Goal: Task Accomplishment & Management: Manage account settings

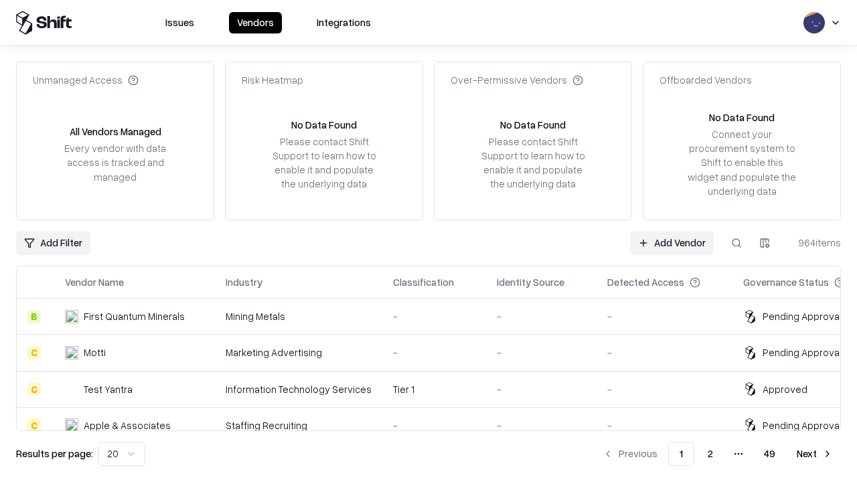
click at [672, 242] on link "Add Vendor" at bounding box center [672, 243] width 84 height 24
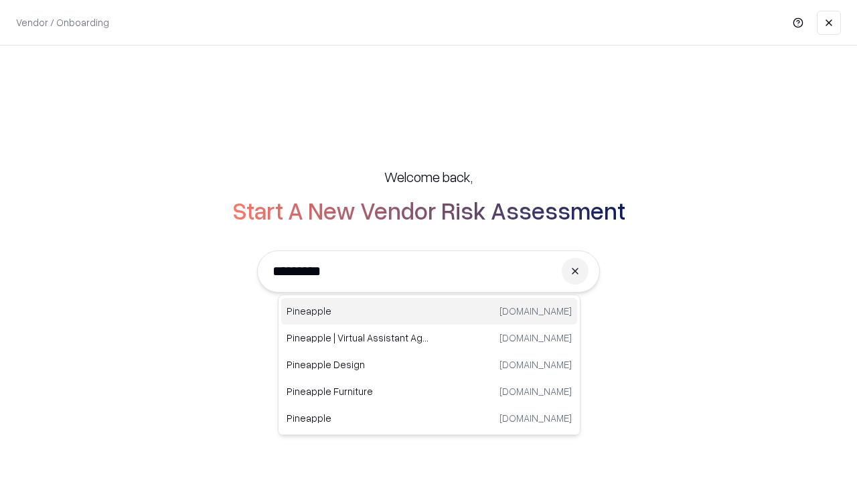
click at [429, 311] on div "Pineapple [DOMAIN_NAME]" at bounding box center [429, 311] width 296 height 27
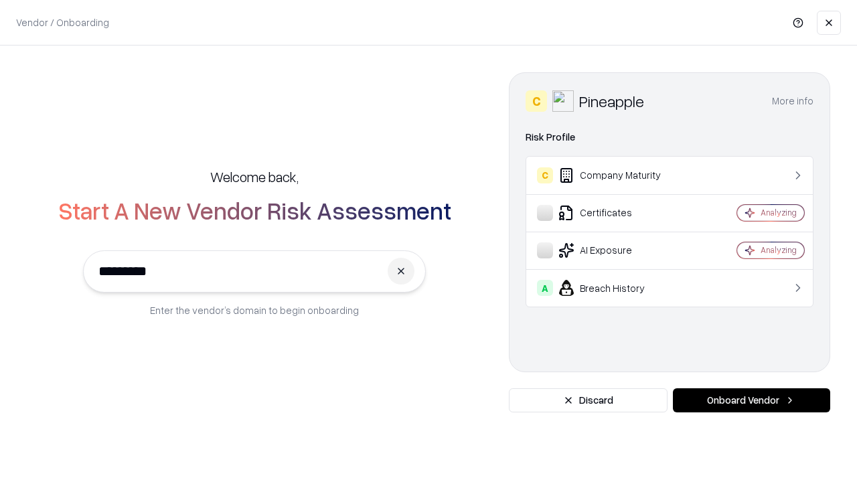
type input "*********"
click at [751, 400] on button "Onboard Vendor" at bounding box center [751, 400] width 157 height 24
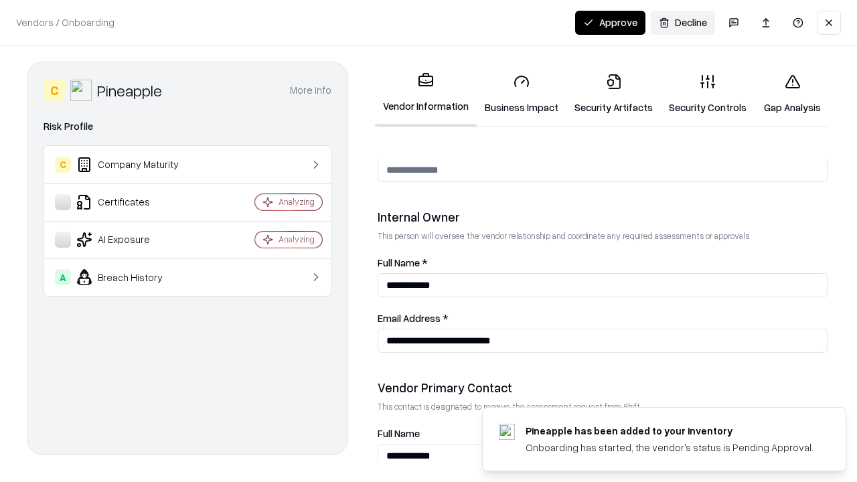
scroll to position [694, 0]
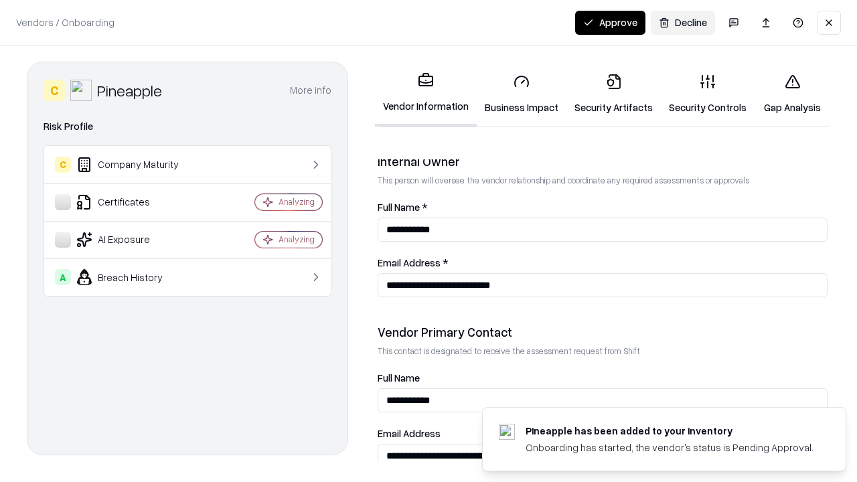
click at [522, 94] on link "Business Impact" at bounding box center [522, 94] width 90 height 62
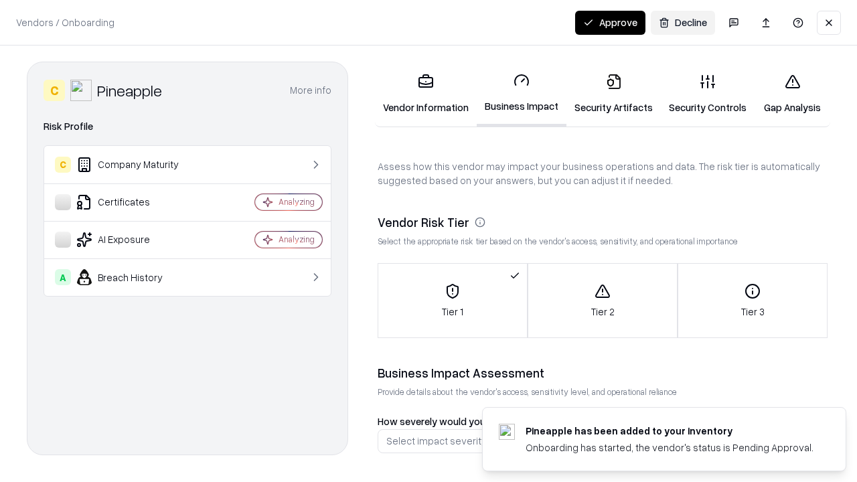
click at [613, 94] on link "Security Artifacts" at bounding box center [613, 94] width 94 height 62
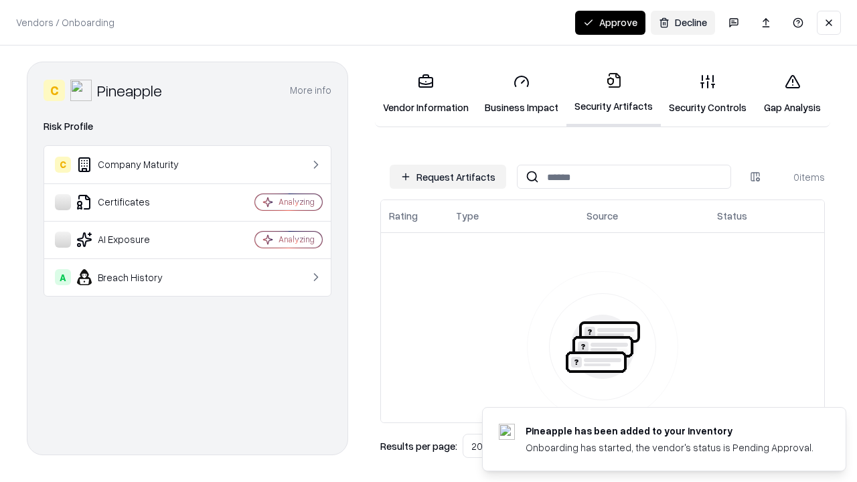
click at [448, 177] on button "Request Artifacts" at bounding box center [448, 177] width 116 height 24
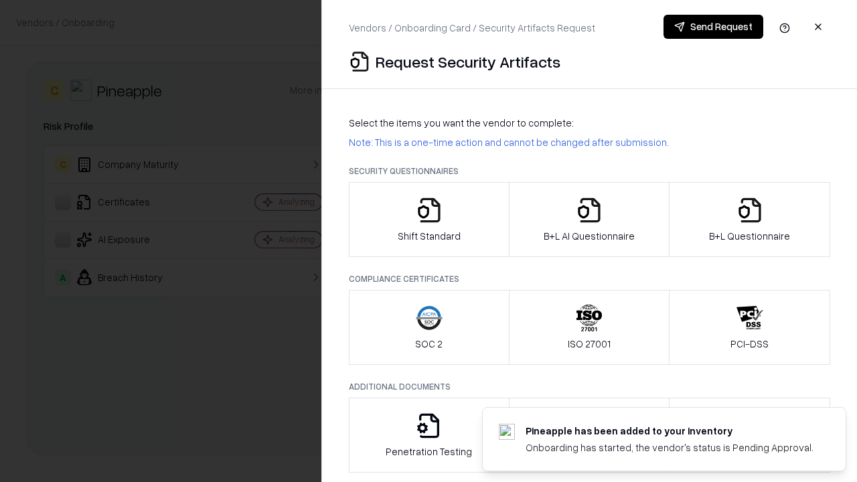
click at [428, 220] on icon "button" at bounding box center [429, 210] width 27 height 27
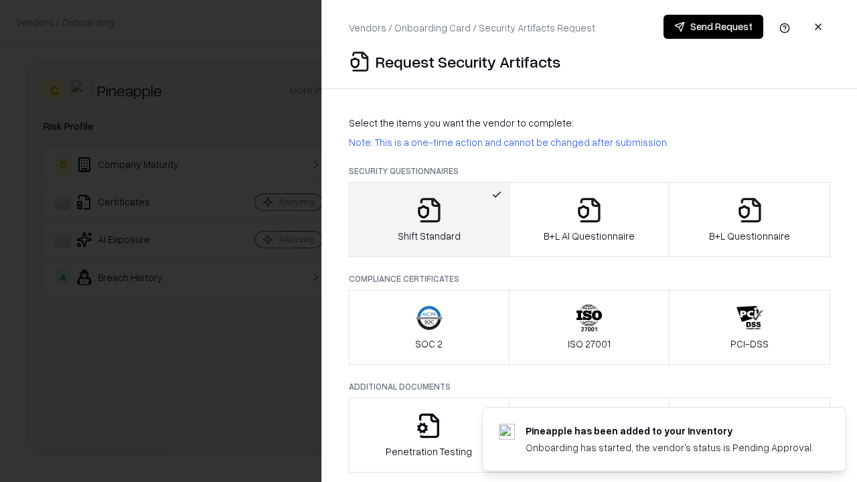
click at [713, 27] on button "Send Request" at bounding box center [713, 27] width 100 height 24
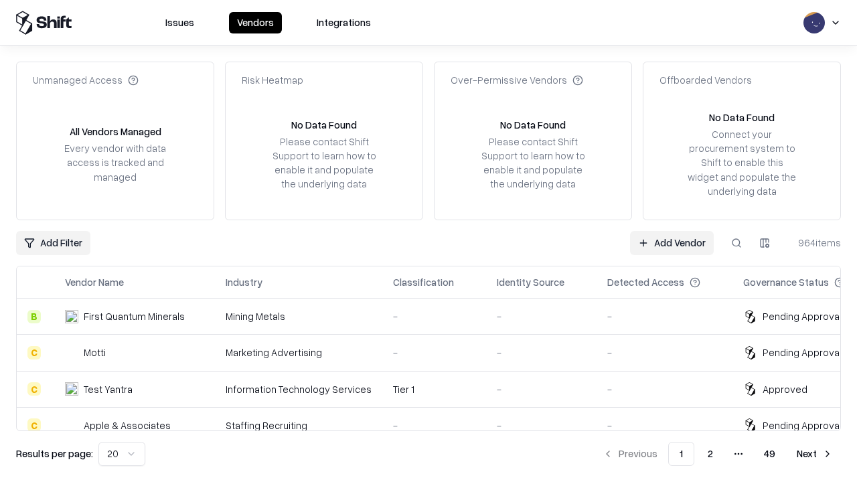
click at [736, 242] on button at bounding box center [736, 243] width 24 height 24
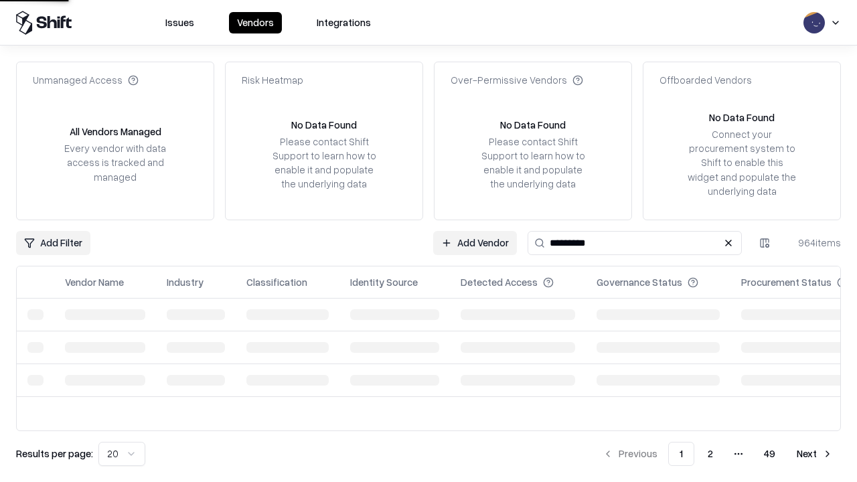
type input "*********"
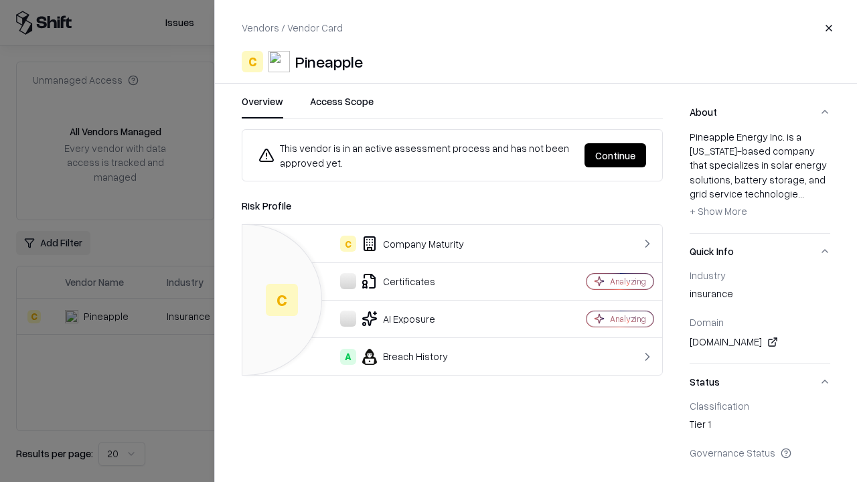
click at [615, 155] on button "Continue" at bounding box center [615, 155] width 62 height 24
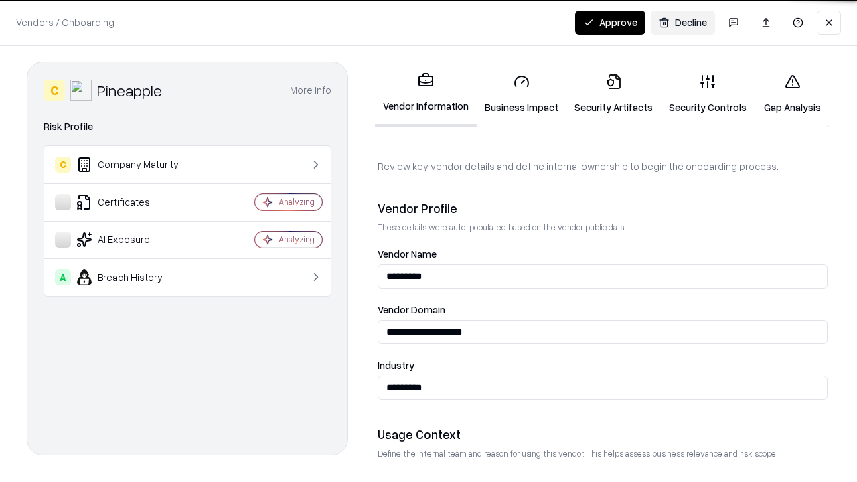
click at [613, 94] on link "Security Artifacts" at bounding box center [613, 94] width 94 height 62
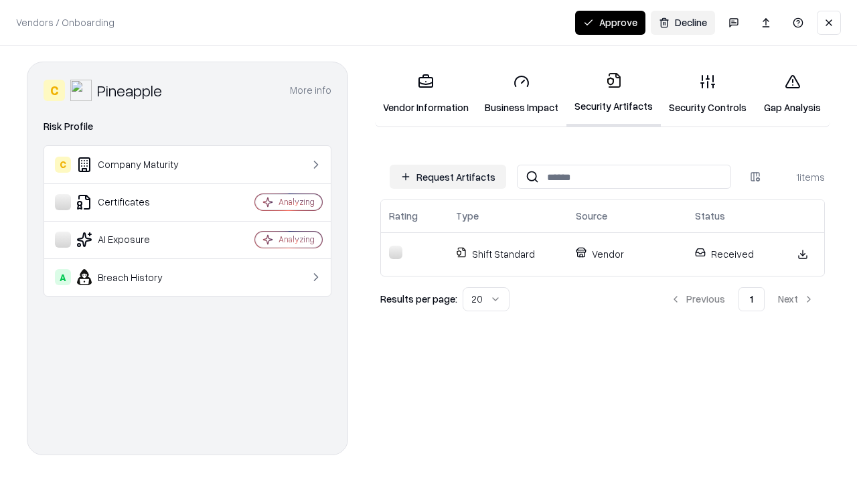
click at [708, 94] on link "Security Controls" at bounding box center [708, 94] width 94 height 62
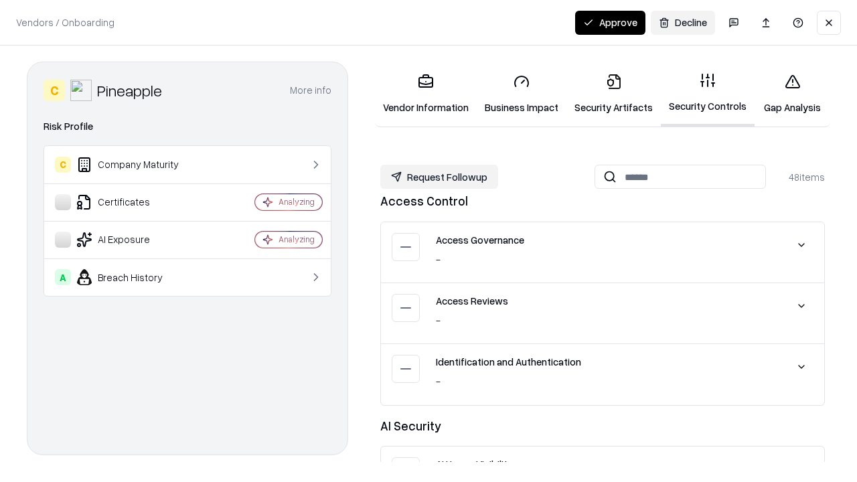
click at [439, 177] on button "Request Followup" at bounding box center [439, 177] width 118 height 24
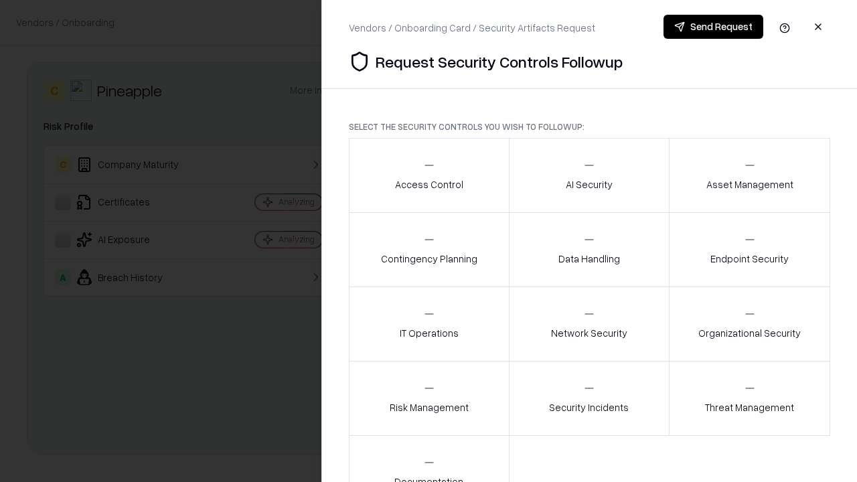
click at [428, 175] on div "Access Control" at bounding box center [429, 175] width 68 height 33
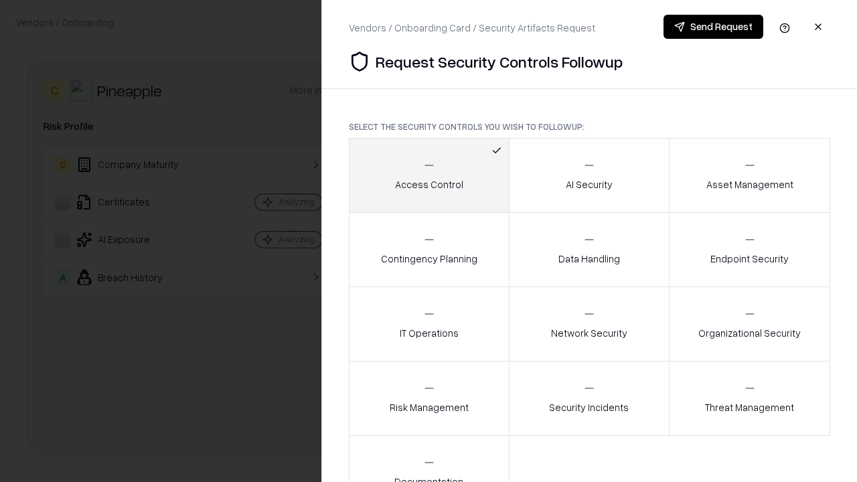
click at [713, 27] on button "Send Request" at bounding box center [713, 27] width 100 height 24
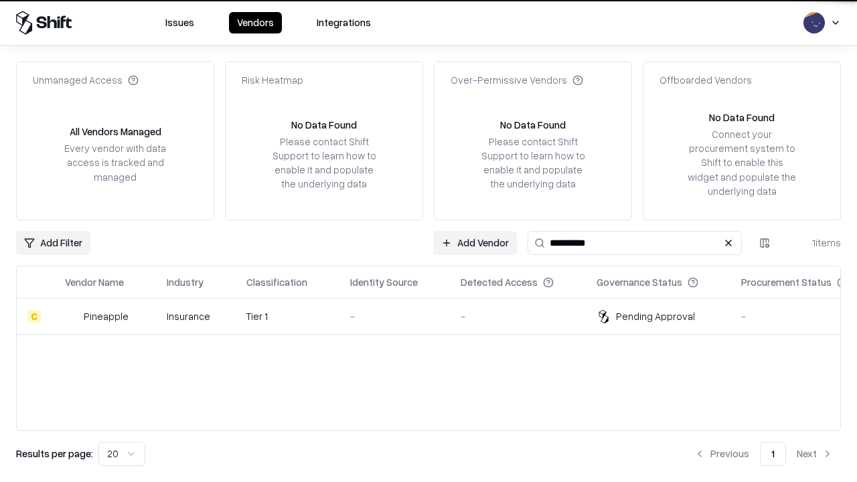
type input "*********"
click at [437, 316] on div "-" at bounding box center [394, 316] width 89 height 14
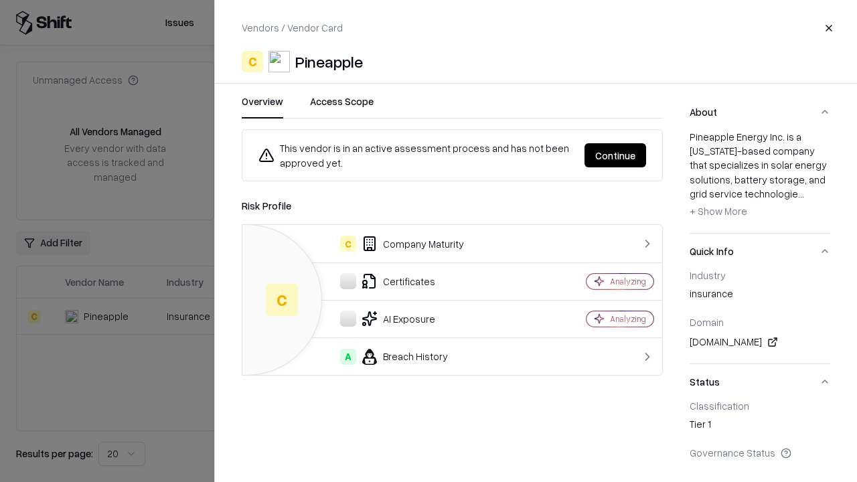
click at [615, 155] on button "Continue" at bounding box center [615, 155] width 62 height 24
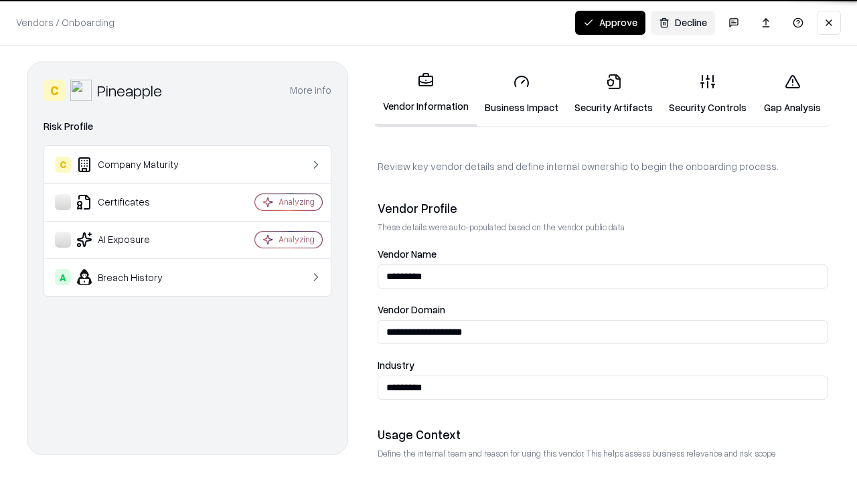
click at [610, 22] on button "Approve" at bounding box center [610, 23] width 70 height 24
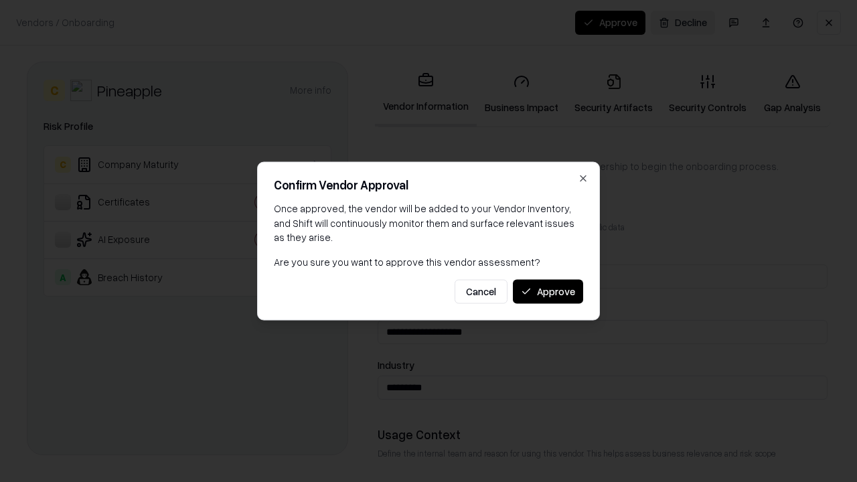
click at [548, 291] on button "Approve" at bounding box center [548, 291] width 70 height 24
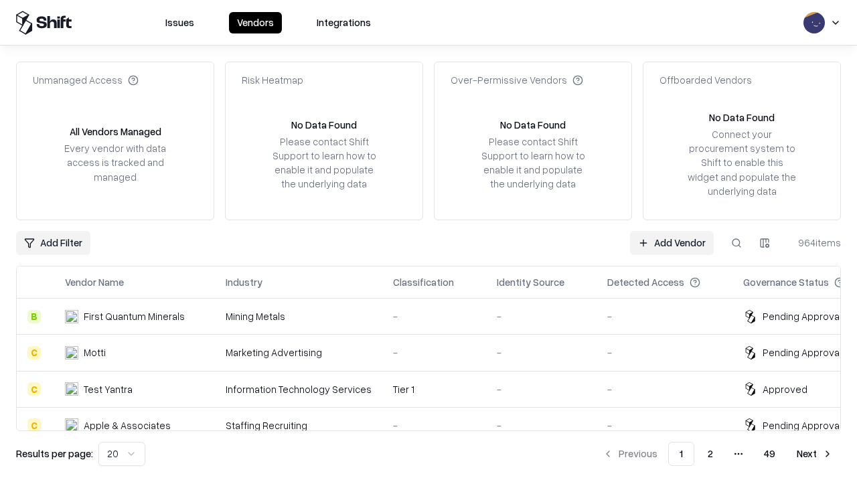
type input "*********"
click at [672, 242] on link "Add Vendor" at bounding box center [672, 243] width 84 height 24
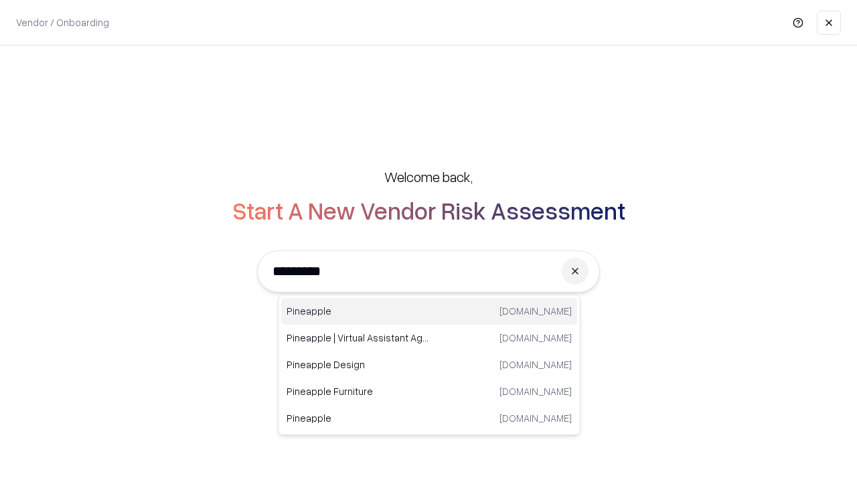
click at [429, 311] on div "Pineapple [DOMAIN_NAME]" at bounding box center [429, 311] width 296 height 27
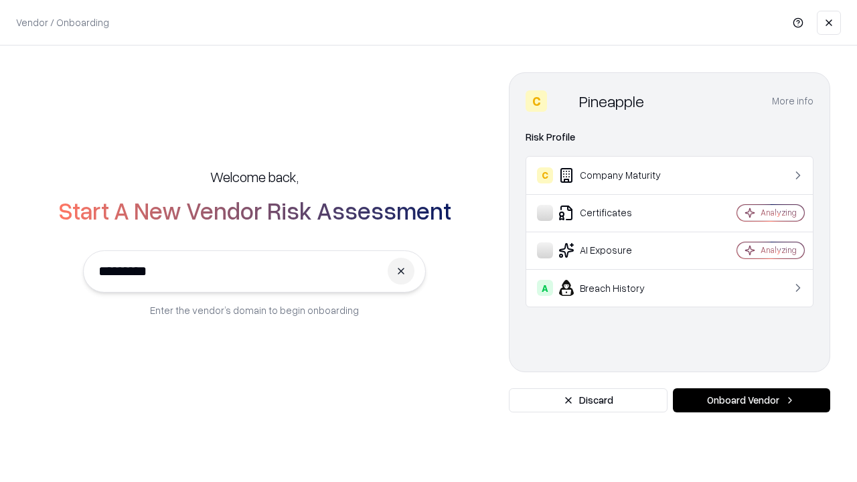
type input "*********"
click at [751, 400] on button "Onboard Vendor" at bounding box center [751, 400] width 157 height 24
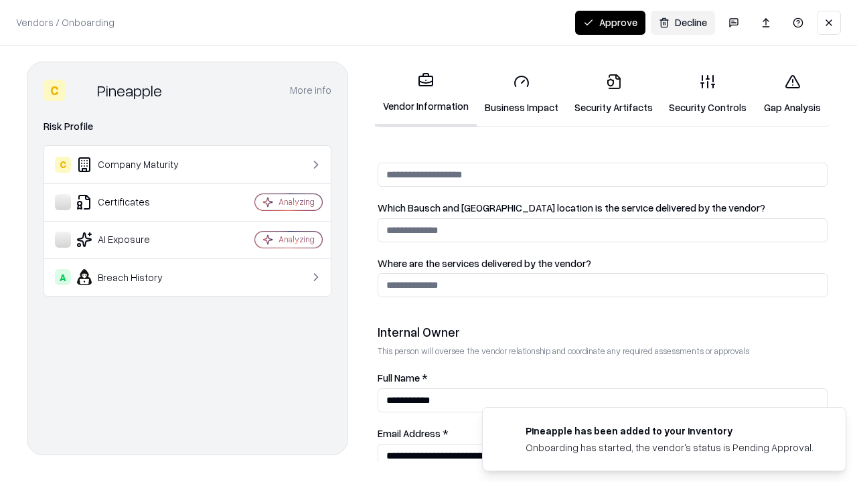
scroll to position [694, 0]
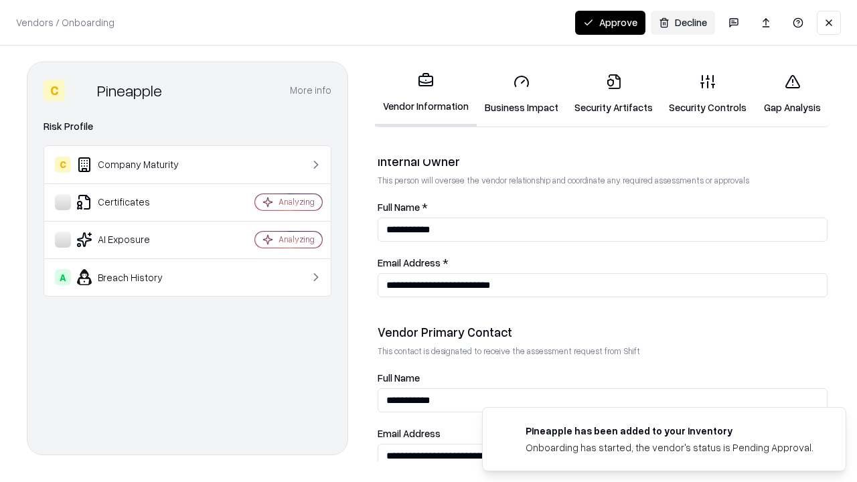
click at [610, 22] on button "Approve" at bounding box center [610, 23] width 70 height 24
